Goal: Transaction & Acquisition: Book appointment/travel/reservation

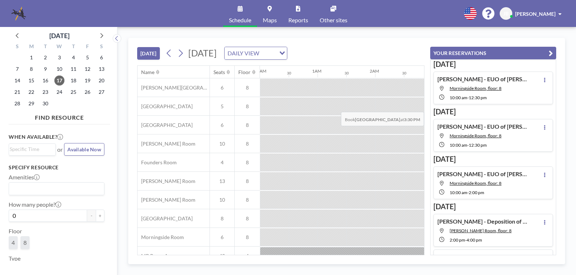
scroll to position [0, 806]
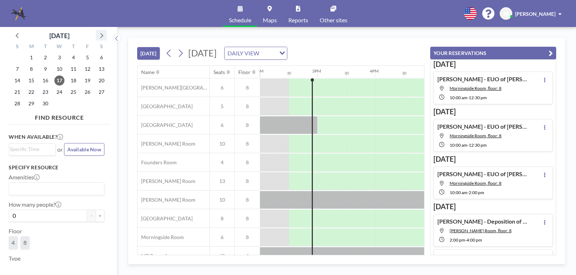
click at [100, 36] on icon at bounding box center [100, 35] width 9 height 9
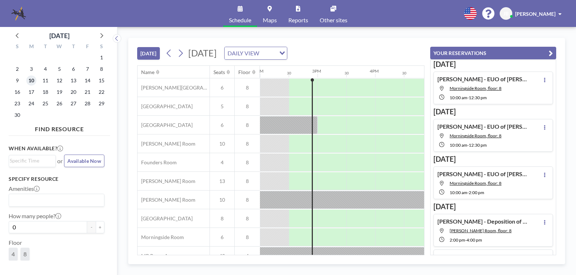
click at [29, 80] on span "10" at bounding box center [31, 81] width 10 height 10
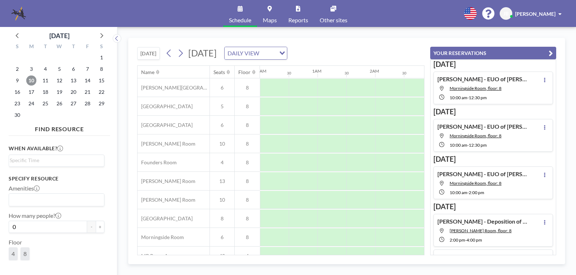
scroll to position [0, 432]
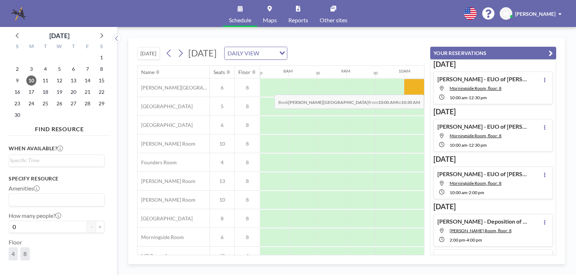
click at [408, 89] on div at bounding box center [418, 88] width 29 height 18
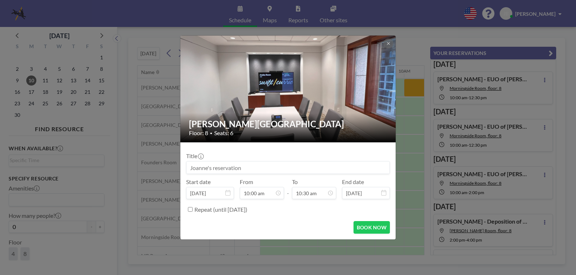
click at [212, 169] on input at bounding box center [287, 168] width 203 height 12
click at [228, 169] on input "Cat Gavrilidis - Deposition" at bounding box center [287, 168] width 203 height 12
drag, startPoint x: 229, startPoint y: 168, endPoint x: 287, endPoint y: 167, distance: 57.9
click at [286, 167] on input "Cat Gavrilidis - QDepositionuinter" at bounding box center [287, 168] width 203 height 12
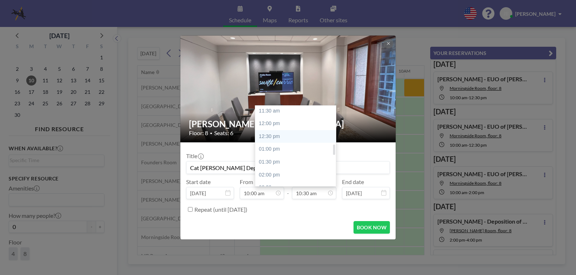
scroll to position [305, 0]
type input "Cat [PERSON_NAME] Depositions"
click at [271, 163] on div "02:00 pm" at bounding box center [297, 166] width 84 height 13
click at [308, 194] on input "02:00 pm" at bounding box center [314, 193] width 44 height 12
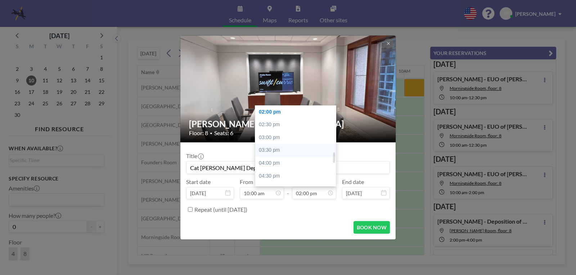
click at [271, 147] on div "03:30 pm" at bounding box center [297, 150] width 84 height 13
type input "03:30 pm"
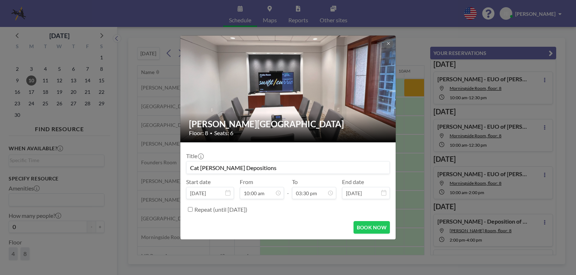
scroll to position [0, 0]
click at [368, 226] on button "BOOK NOW" at bounding box center [371, 227] width 36 height 13
